Goal: Navigation & Orientation: Find specific page/section

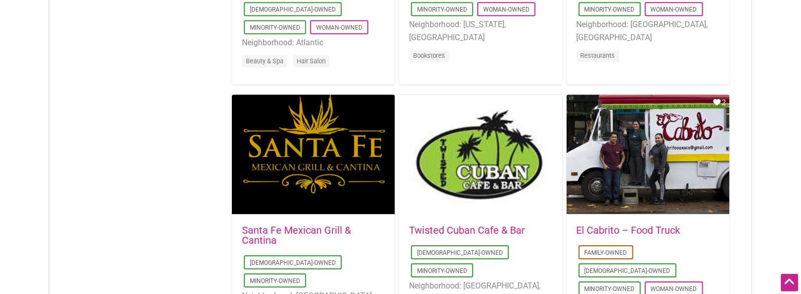
scroll to position [1949, 0]
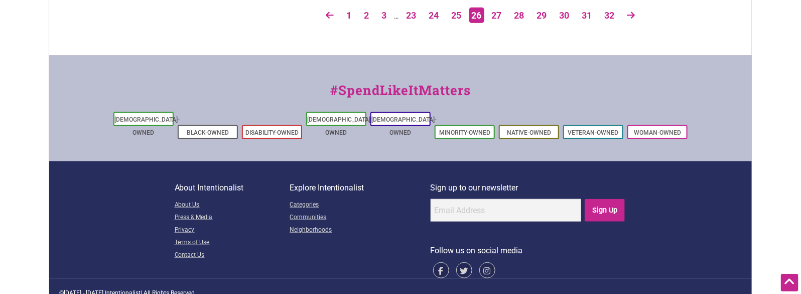
drag, startPoint x: 209, startPoint y: 49, endPoint x: 204, endPoint y: 180, distance: 131.2
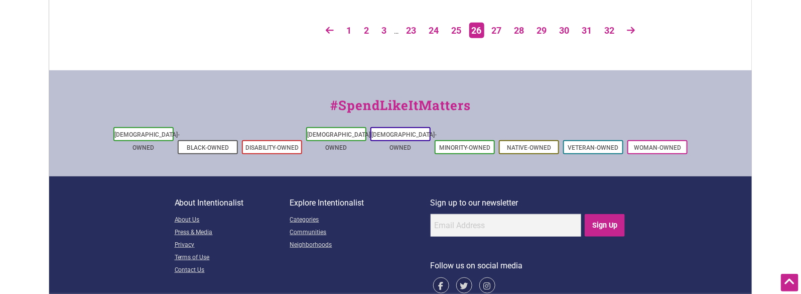
scroll to position [1926, 0]
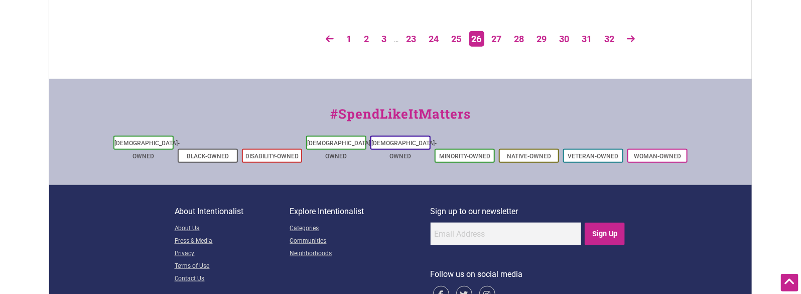
drag, startPoint x: 387, startPoint y: 71, endPoint x: 387, endPoint y: 47, distance: 24.1
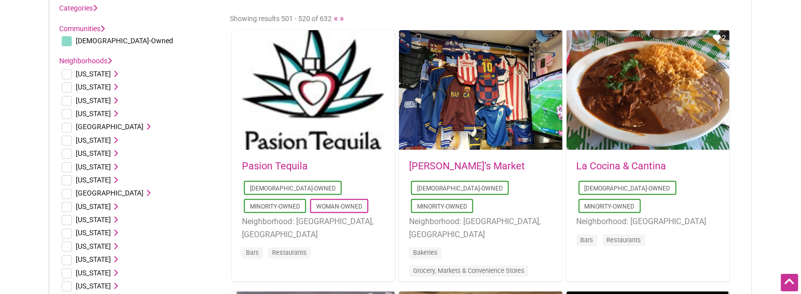
scroll to position [0, 0]
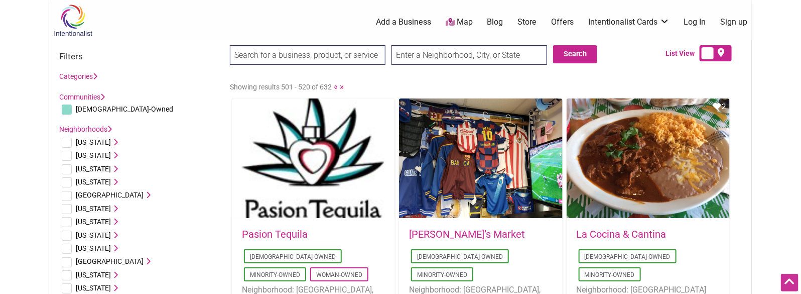
drag, startPoint x: 249, startPoint y: 71, endPoint x: 263, endPoint y: -30, distance: 101.8
